Goal: Task Accomplishment & Management: Manage account settings

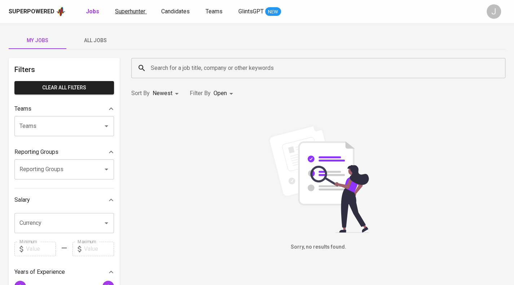
click at [127, 11] on span "Superhunter" at bounding box center [130, 11] width 30 height 7
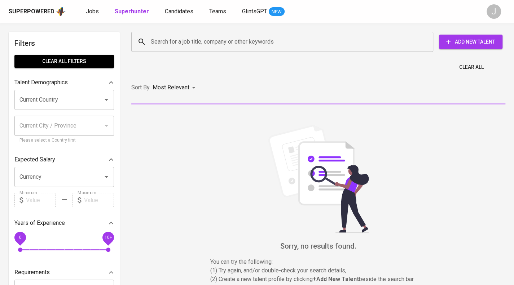
click at [86, 13] on span "Jobs" at bounding box center [92, 11] width 13 height 7
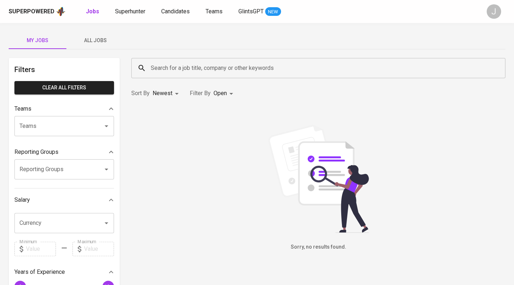
click at [51, 171] on input "Reporting Groups" at bounding box center [54, 170] width 73 height 14
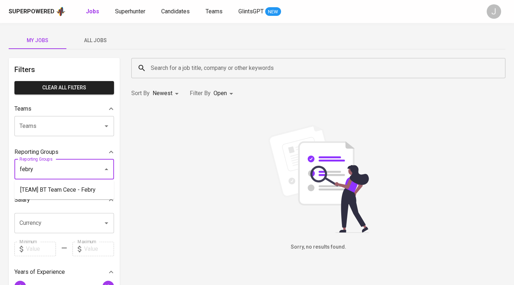
click at [54, 186] on li "[TEAM] BT Team Cece - Febry" at bounding box center [64, 190] width 100 height 13
type input "febry"
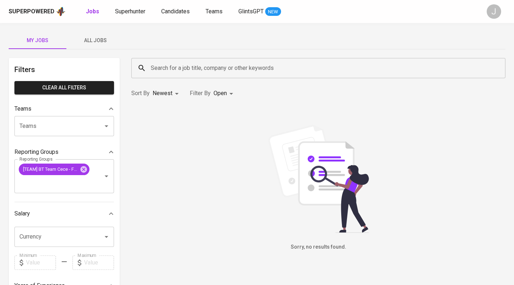
click at [101, 40] on span "All Jobs" at bounding box center [95, 40] width 49 height 9
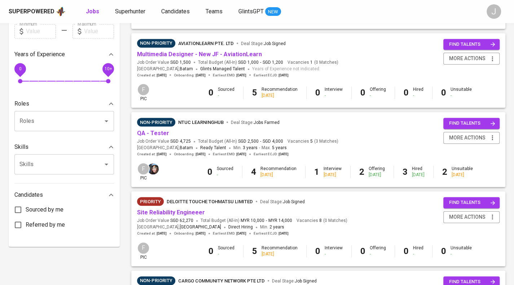
scroll to position [242, 0]
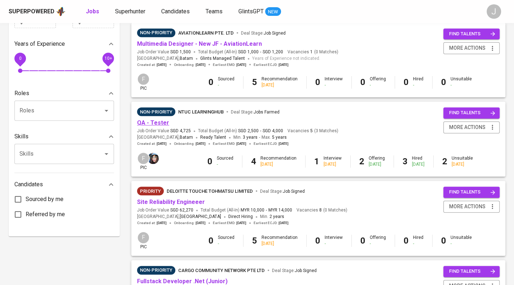
click at [154, 122] on link "QA - Tester" at bounding box center [153, 122] width 32 height 7
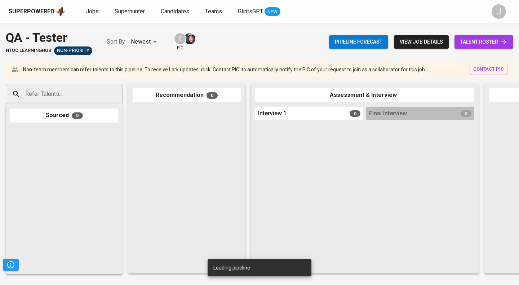
click at [492, 37] on link "talent roster" at bounding box center [484, 41] width 59 height 13
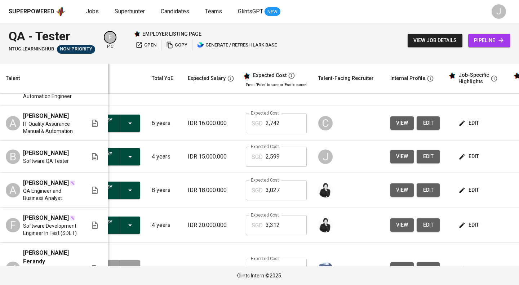
scroll to position [0, 42]
click at [470, 152] on span "edit" at bounding box center [469, 156] width 19 height 9
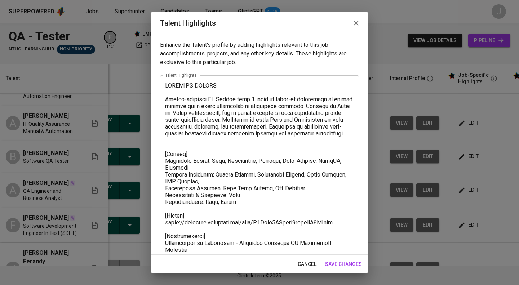
scroll to position [120, 0]
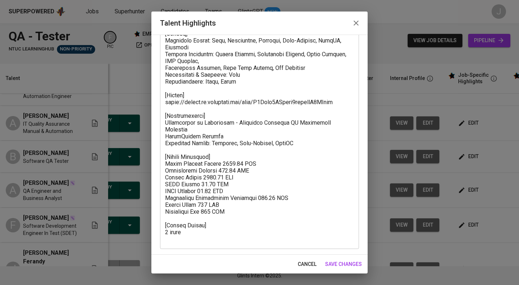
drag, startPoint x: 162, startPoint y: 216, endPoint x: 165, endPoint y: 175, distance: 40.6
click at [170, 188] on div "x Talent Highlights" at bounding box center [259, 102] width 199 height 294
